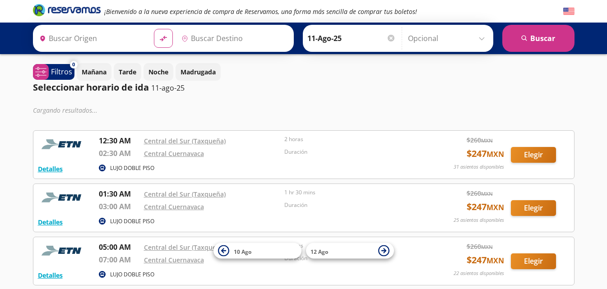
type input "[GEOGRAPHIC_DATA], [GEOGRAPHIC_DATA]"
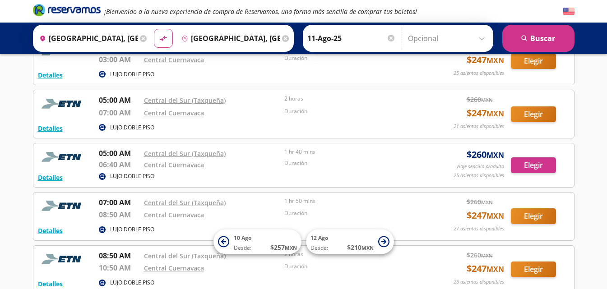
scroll to position [135, 0]
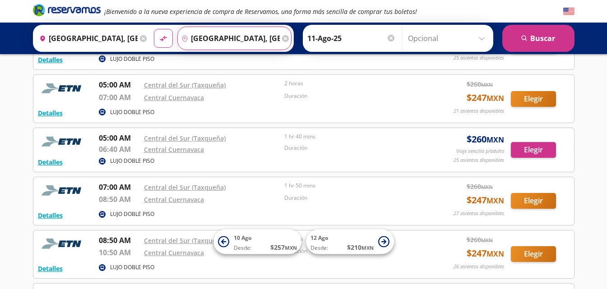
drag, startPoint x: 245, startPoint y: 40, endPoint x: 235, endPoint y: 41, distance: 9.5
click at [236, 41] on input "[GEOGRAPHIC_DATA], [GEOGRAPHIC_DATA]" at bounding box center [229, 38] width 102 height 23
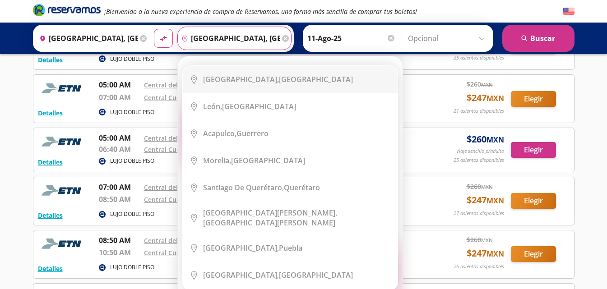
drag, startPoint x: 235, startPoint y: 41, endPoint x: 217, endPoint y: 42, distance: 18.5
click at [217, 42] on input "[GEOGRAPHIC_DATA], [GEOGRAPHIC_DATA]" at bounding box center [229, 38] width 102 height 23
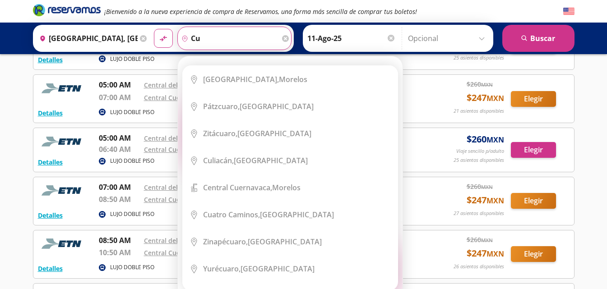
type input "c"
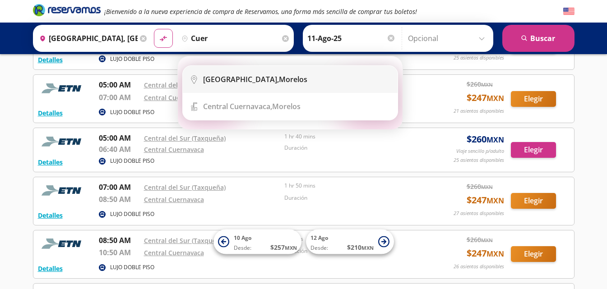
click at [266, 78] on div "[GEOGRAPHIC_DATA], [GEOGRAPHIC_DATA]" at bounding box center [255, 79] width 104 height 10
type input "[GEOGRAPHIC_DATA], [GEOGRAPHIC_DATA]"
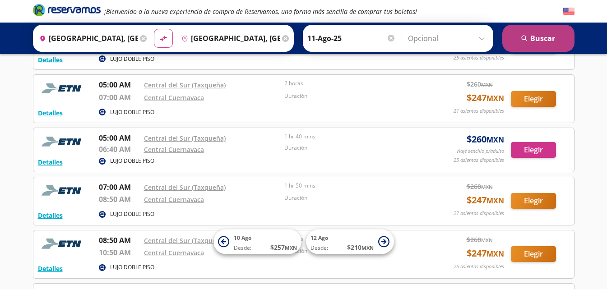
click at [553, 44] on button "search [GEOGRAPHIC_DATA]" at bounding box center [538, 38] width 72 height 27
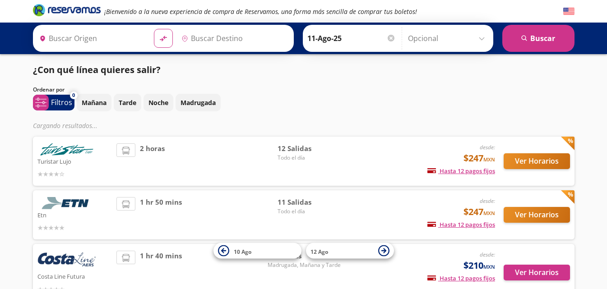
type input "[GEOGRAPHIC_DATA], [GEOGRAPHIC_DATA]"
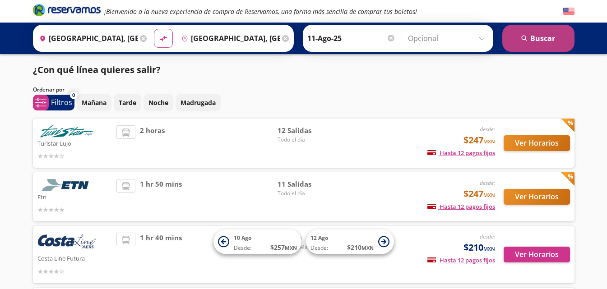
click at [559, 41] on button "search [GEOGRAPHIC_DATA]" at bounding box center [538, 38] width 72 height 27
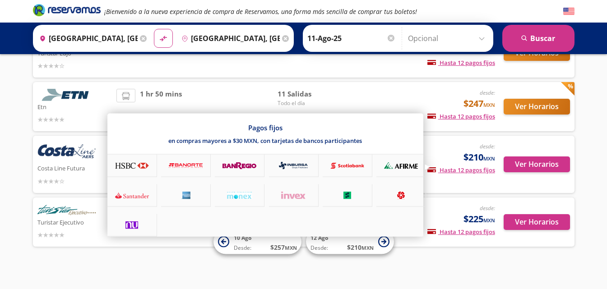
scroll to position [45, 0]
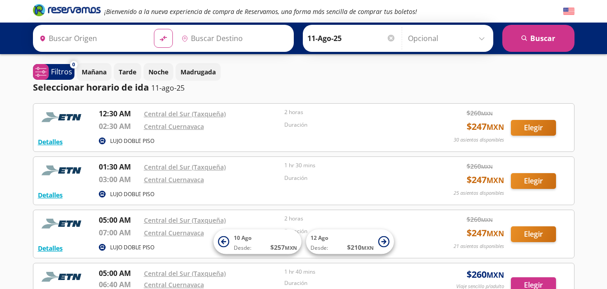
type input "[GEOGRAPHIC_DATA], [GEOGRAPHIC_DATA]"
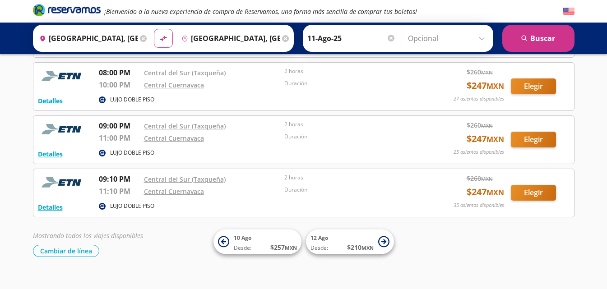
scroll to position [476, 0]
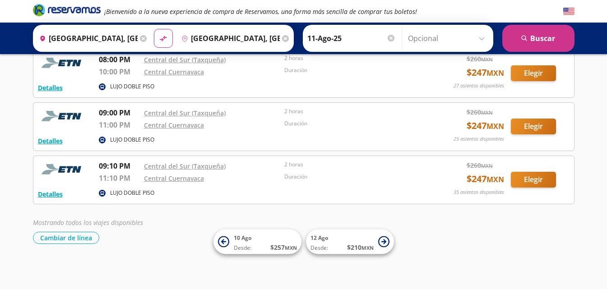
click at [245, 42] on input "[GEOGRAPHIC_DATA], [GEOGRAPHIC_DATA]" at bounding box center [229, 38] width 102 height 23
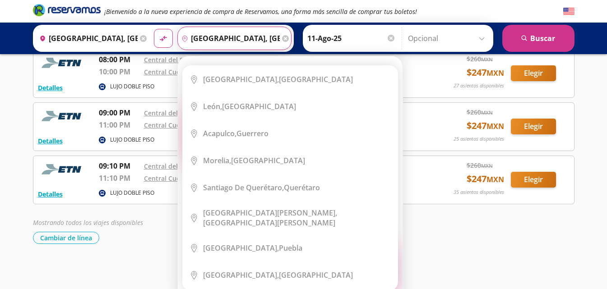
click at [243, 42] on div "Destino pin-outline Cuernavaca, Morelos Elige tu destino Close Destino pin-outl…" at bounding box center [234, 38] width 114 height 23
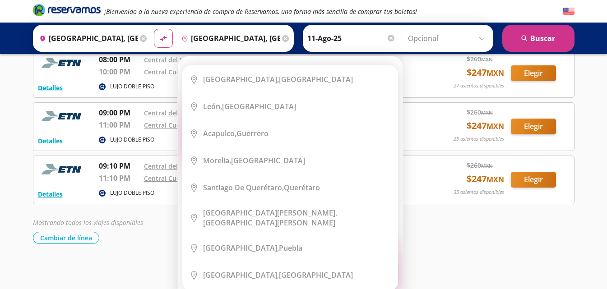
click at [267, 39] on input "[GEOGRAPHIC_DATA], [GEOGRAPHIC_DATA]" at bounding box center [229, 38] width 102 height 23
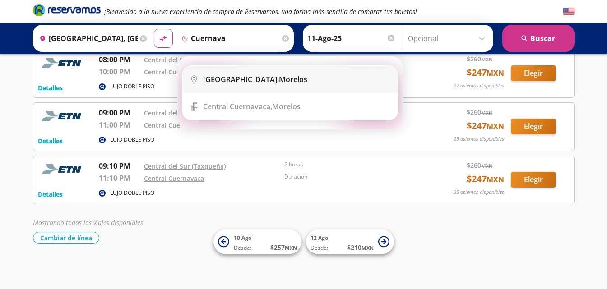
click at [273, 83] on div "[GEOGRAPHIC_DATA], [GEOGRAPHIC_DATA]" at bounding box center [255, 79] width 104 height 10
type input "[GEOGRAPHIC_DATA], [GEOGRAPHIC_DATA]"
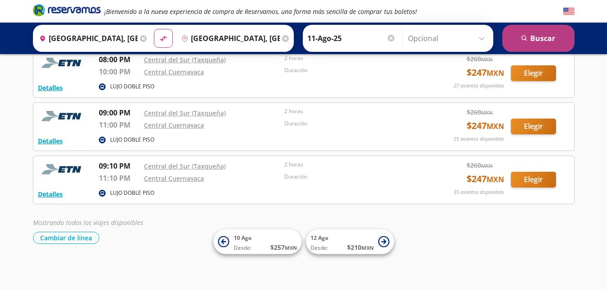
click at [545, 48] on button "search [GEOGRAPHIC_DATA]" at bounding box center [538, 38] width 72 height 27
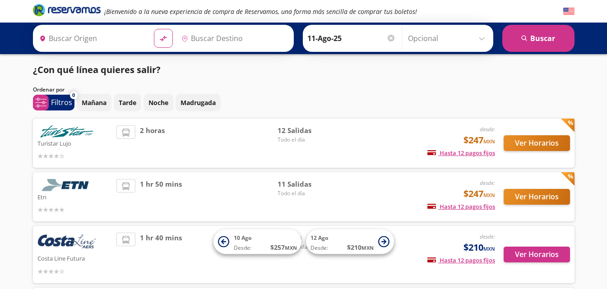
type input "[GEOGRAPHIC_DATA], [GEOGRAPHIC_DATA]"
click at [455, 95] on div "Mañana Tarde Noche Madrugada" at bounding box center [326, 103] width 498 height 18
click at [84, 106] on p "Mañana" at bounding box center [94, 102] width 25 height 9
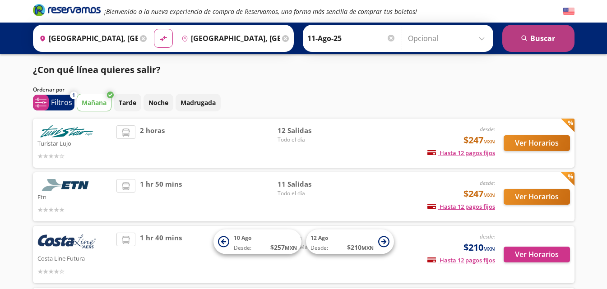
click at [539, 39] on button "search [GEOGRAPHIC_DATA]" at bounding box center [538, 38] width 72 height 27
click at [540, 40] on button "search [GEOGRAPHIC_DATA]" at bounding box center [538, 38] width 72 height 27
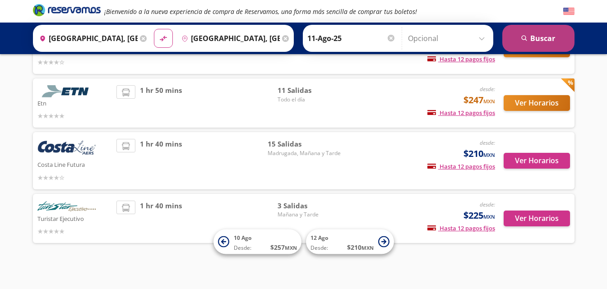
scroll to position [99, 0]
